Goal: Task Accomplishment & Management: Manage account settings

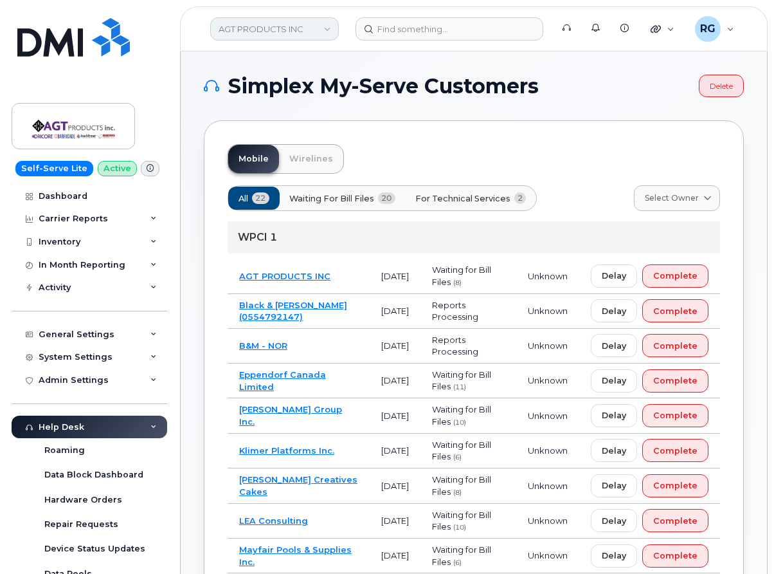
click at [239, 23] on link "AGT PRODUCTS INC" at bounding box center [274, 28] width 129 height 23
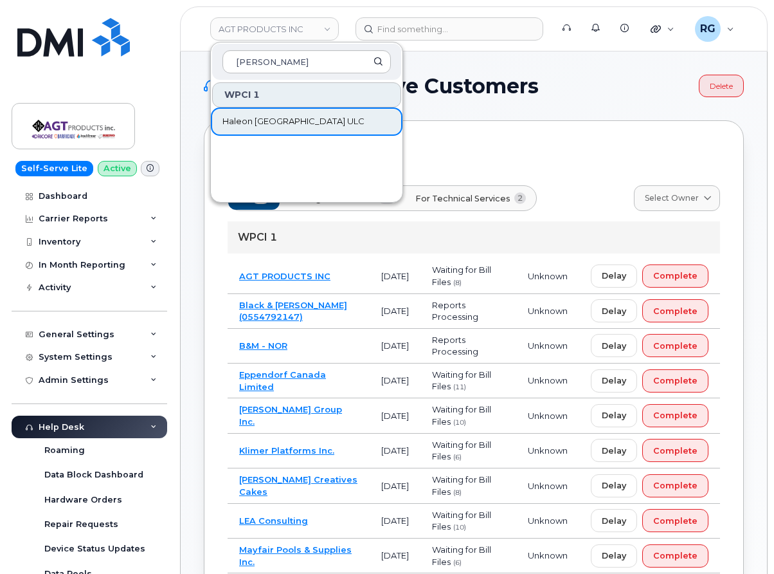
type input "hale"
click at [275, 121] on span "Haleon [GEOGRAPHIC_DATA] ULC" at bounding box center [293, 121] width 142 height 13
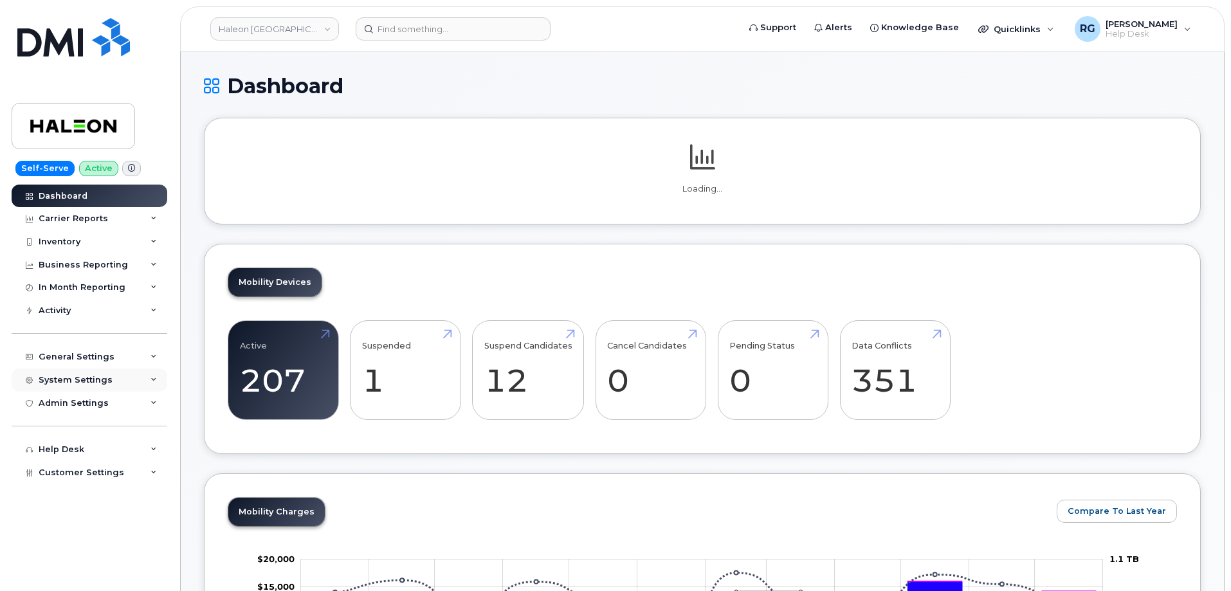
click at [73, 378] on div "System Settings" at bounding box center [76, 380] width 74 height 10
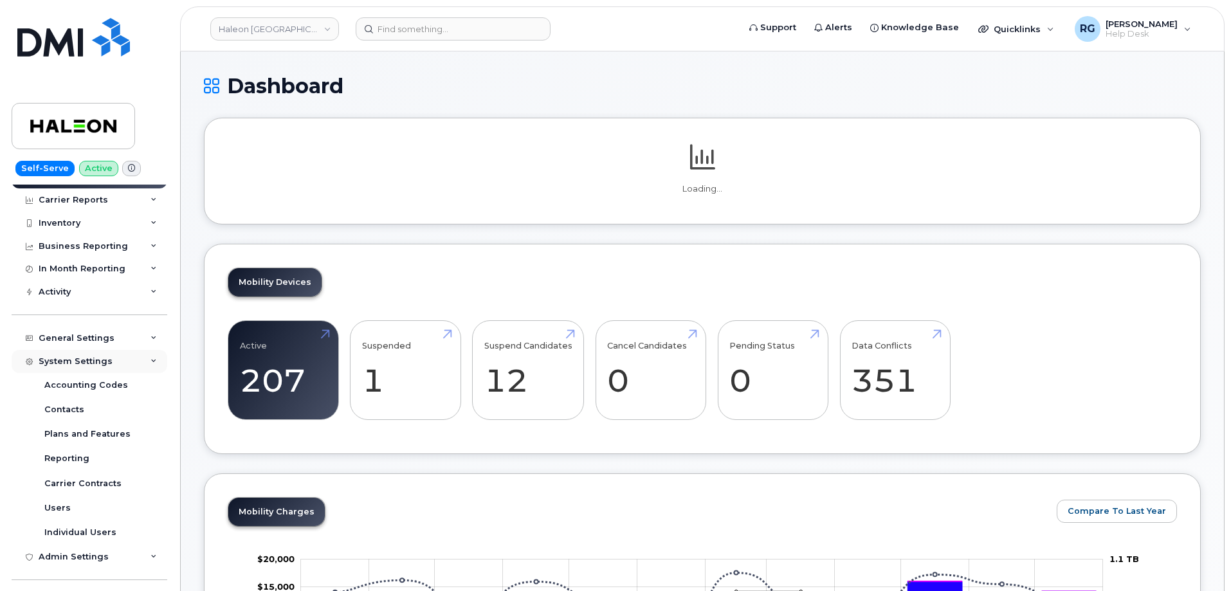
scroll to position [64, 0]
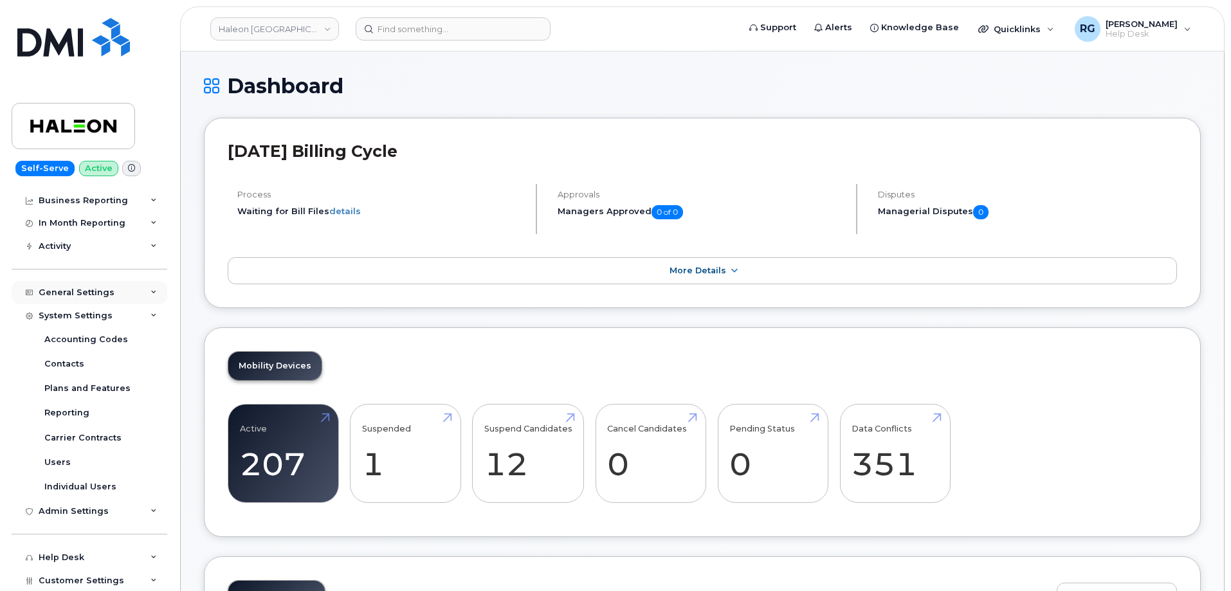
click at [78, 296] on div "General Settings" at bounding box center [77, 292] width 76 height 10
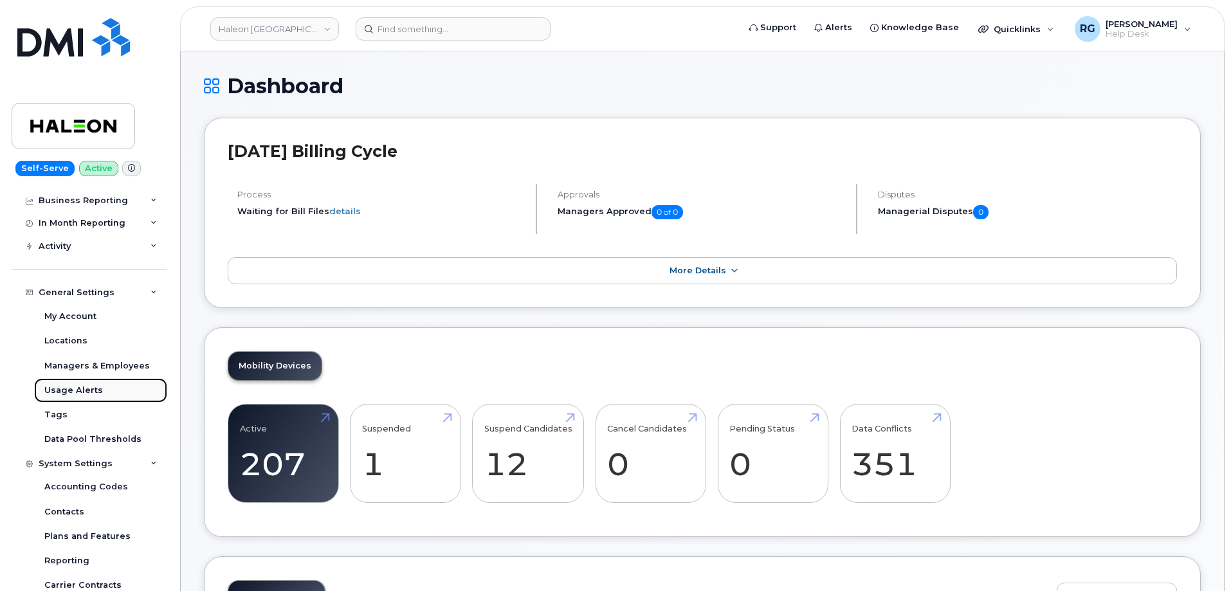
click at [86, 389] on div "Usage Alerts" at bounding box center [73, 391] width 59 height 12
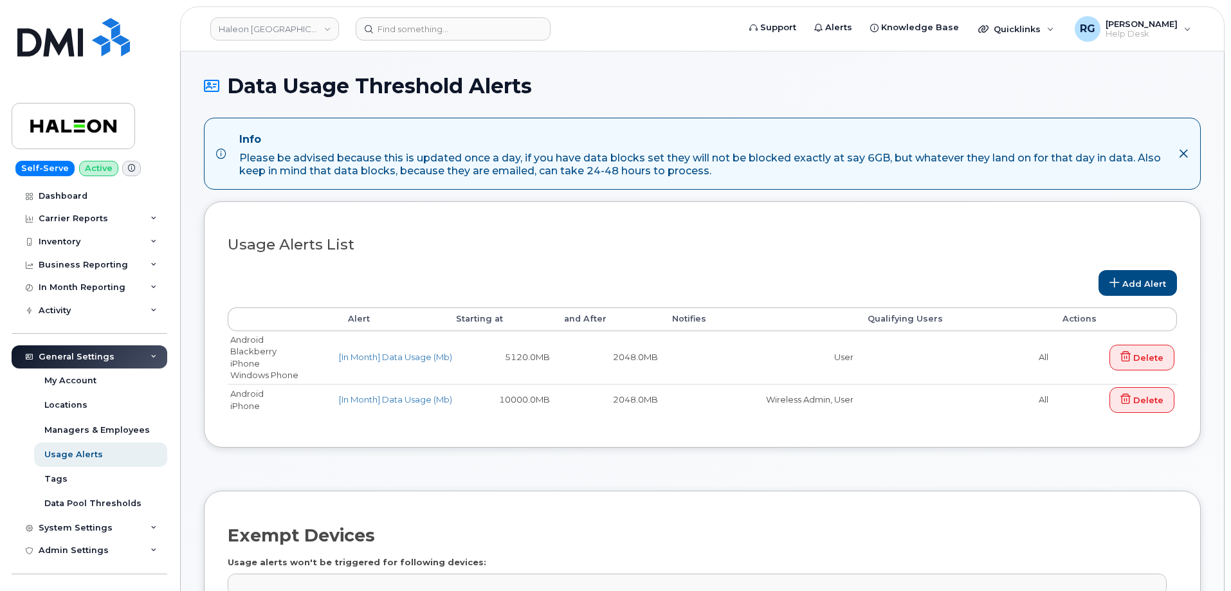
select select
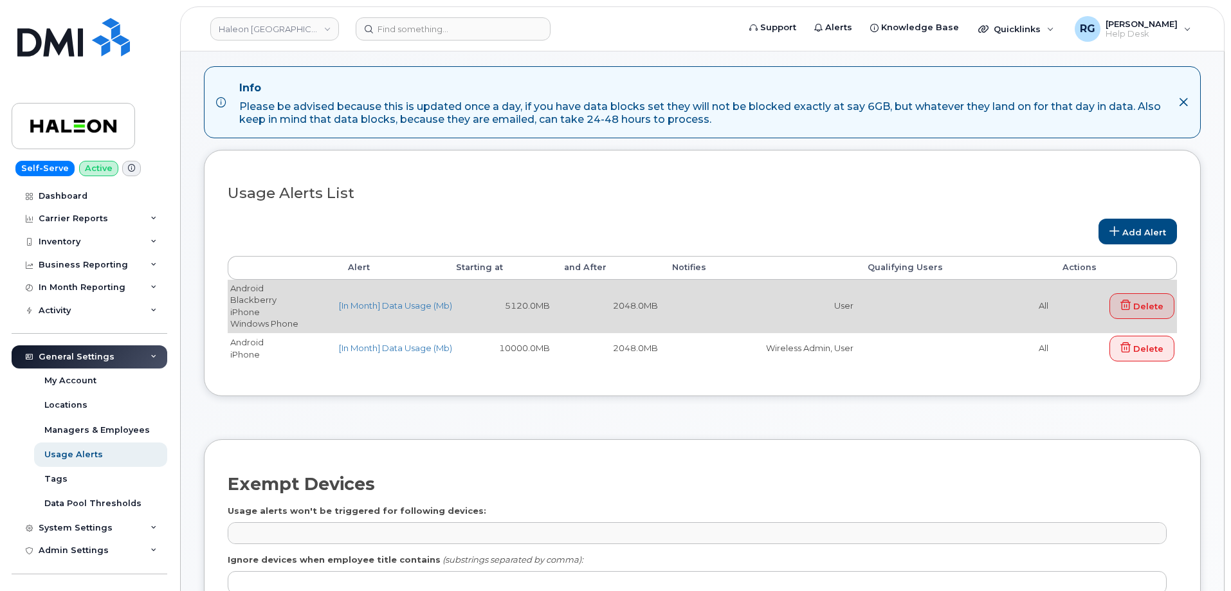
scroll to position [48, 0]
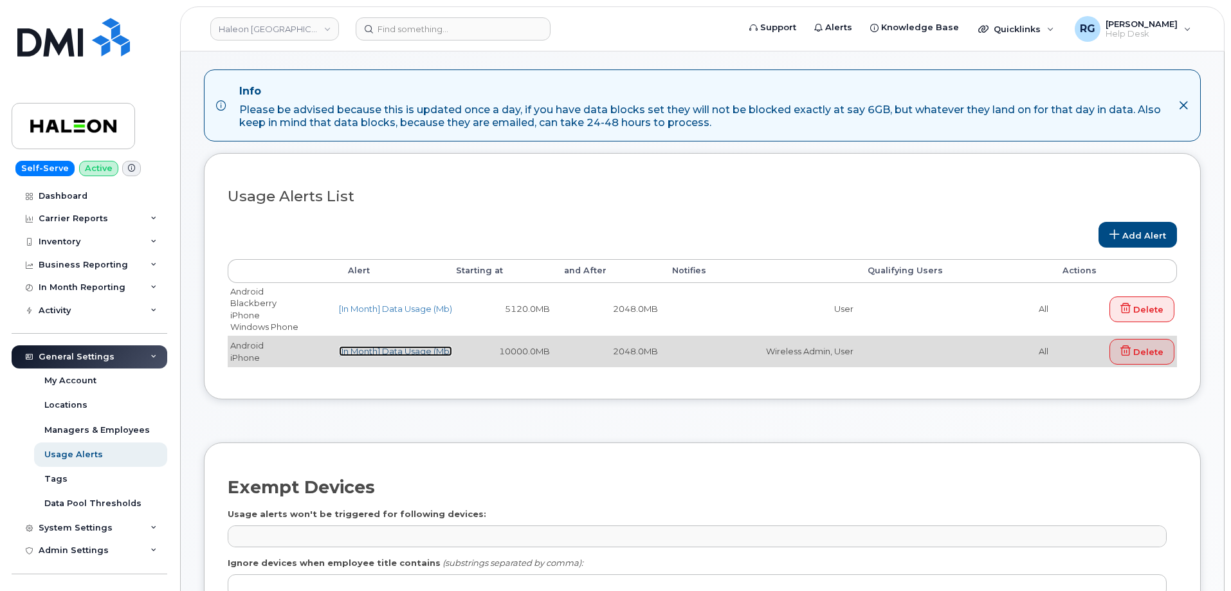
click at [392, 349] on link "[In Month] Data Usage (Mb)" at bounding box center [395, 351] width 113 height 10
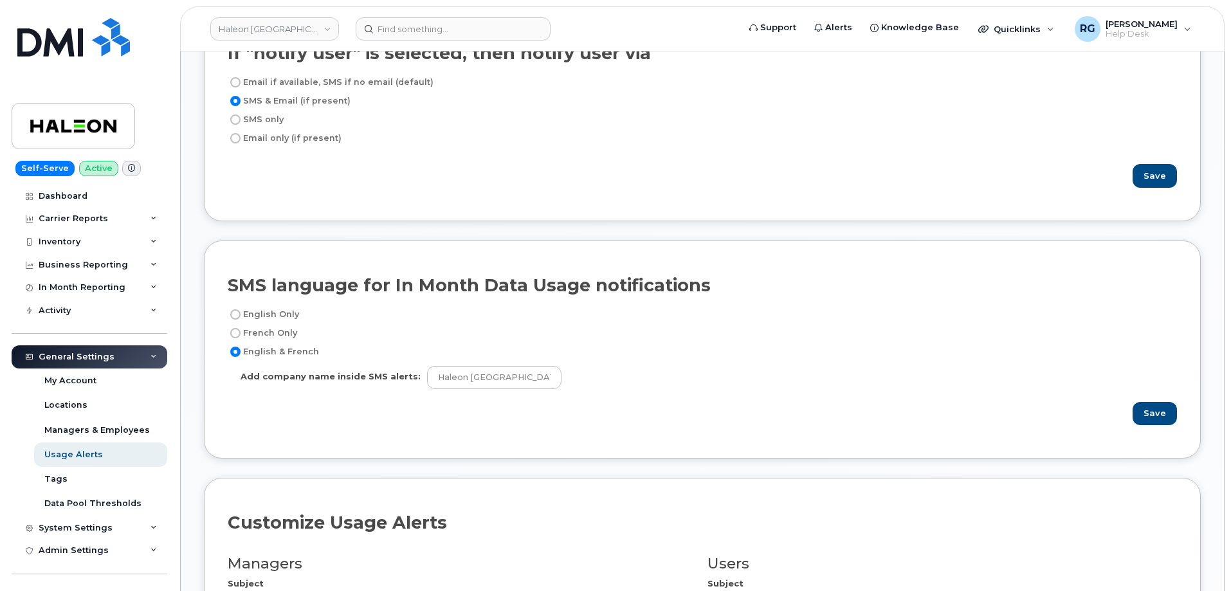
scroll to position [836, 0]
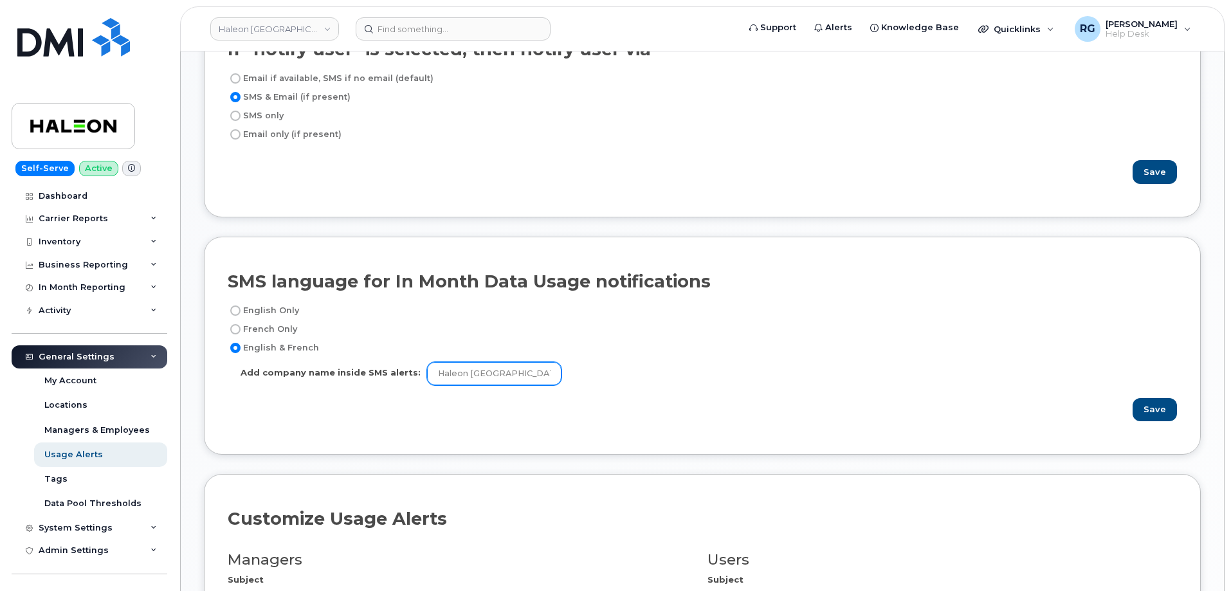
click at [514, 373] on input "Haleon Canada ULC" at bounding box center [494, 373] width 134 height 23
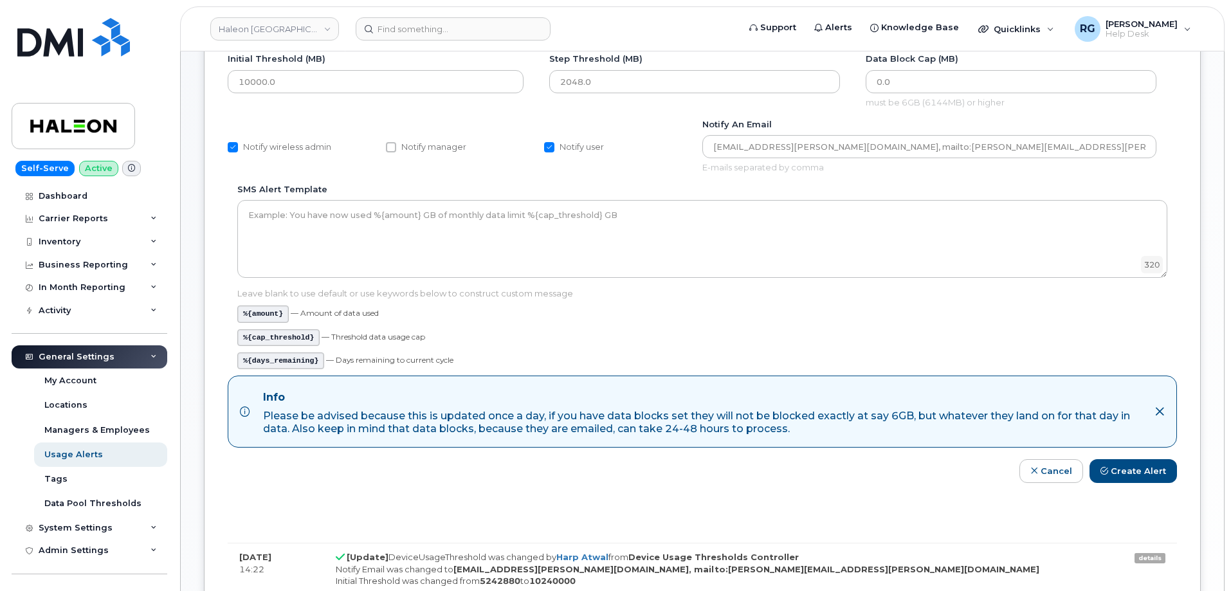
scroll to position [209, 0]
